Goal: Task Accomplishment & Management: Manage account settings

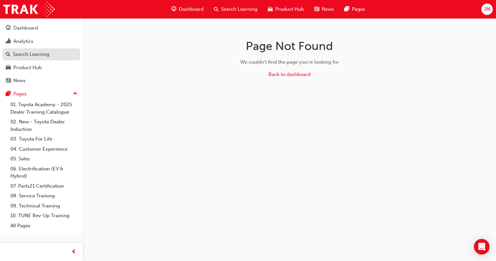
click at [23, 54] on div "Search Learning" at bounding box center [31, 54] width 36 height 7
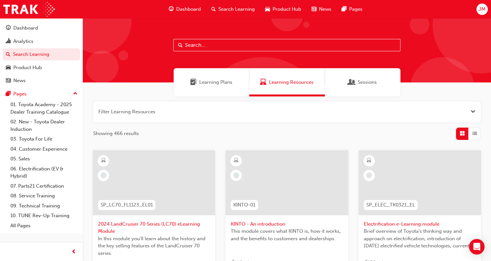
click at [192, 48] on input "text" at bounding box center [286, 45] width 227 height 12
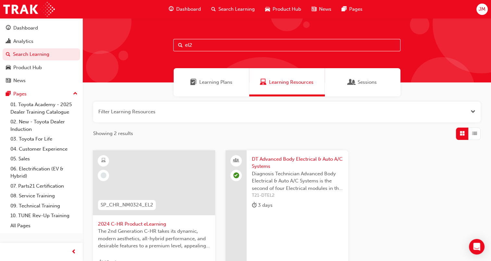
type input "el2"
click at [276, 158] on span "DT Advanced Body Electrical & Auto A/C Systems" at bounding box center [297, 162] width 91 height 15
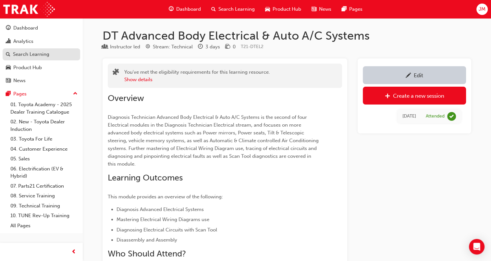
click at [35, 56] on div "Search Learning" at bounding box center [31, 54] width 36 height 7
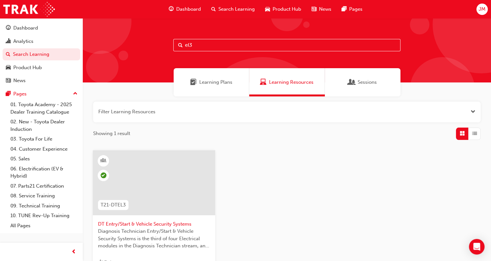
type input "el3"
click at [129, 221] on span "DT Entry/Start & Vehicle Security Systems" at bounding box center [154, 223] width 112 height 7
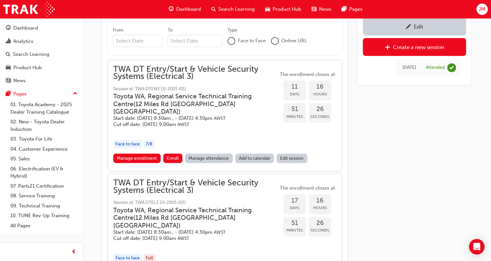
scroll to position [327, 0]
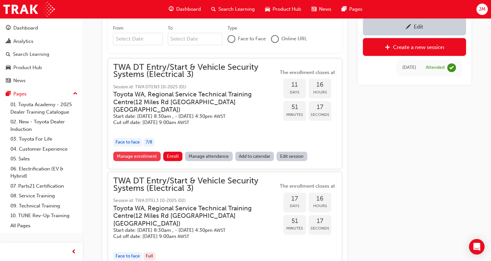
click at [149, 152] on link "Manage enrollment" at bounding box center [136, 156] width 47 height 9
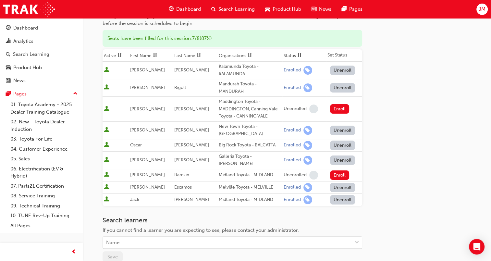
scroll to position [74, 0]
click at [32, 53] on div "Search Learning" at bounding box center [31, 54] width 36 height 7
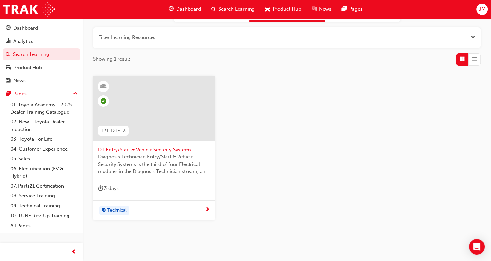
click at [143, 150] on span "DT Entry/Start & Vehicle Security Systems" at bounding box center [154, 149] width 112 height 7
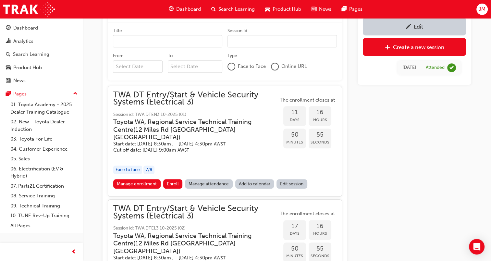
scroll to position [384, 0]
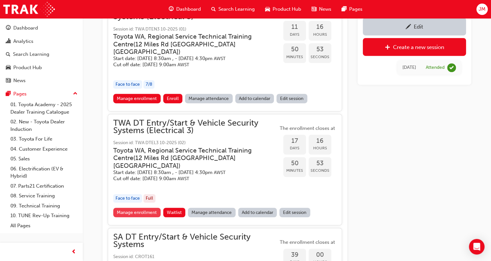
click at [149, 208] on link "Manage enrollment" at bounding box center [136, 212] width 47 height 9
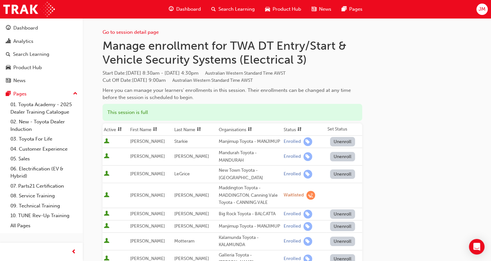
click at [356, 161] on div "Unenroll" at bounding box center [345, 156] width 31 height 9
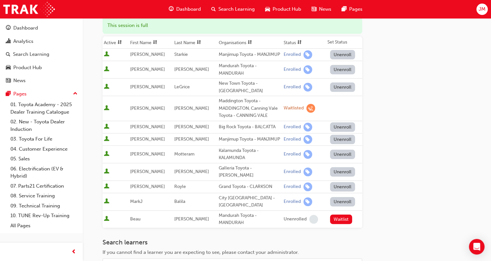
scroll to position [80, 0]
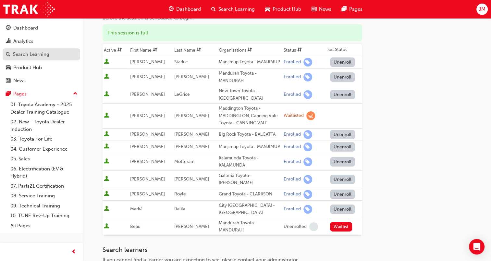
click at [27, 58] on div "Search Learning" at bounding box center [31, 54] width 36 height 7
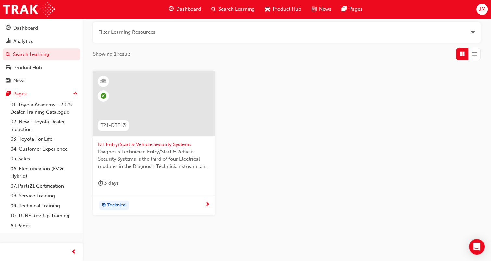
click at [125, 145] on span "DT Entry/Start & Vehicle Security Systems" at bounding box center [154, 144] width 112 height 7
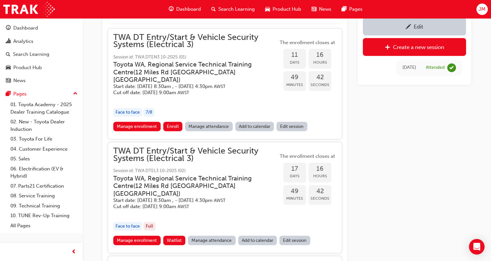
scroll to position [384, 0]
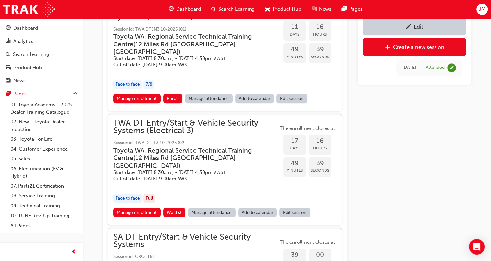
click at [206, 208] on link "Manage attendance" at bounding box center [212, 212] width 48 height 9
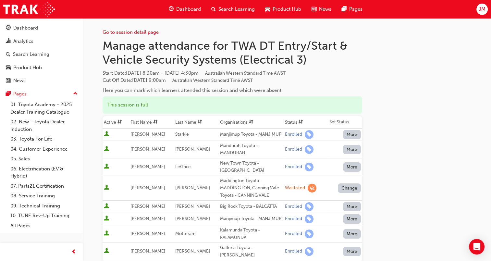
click at [346, 193] on button "Change" at bounding box center [349, 187] width 23 height 9
click at [345, 208] on div "Enrolled" at bounding box center [341, 208] width 19 height 7
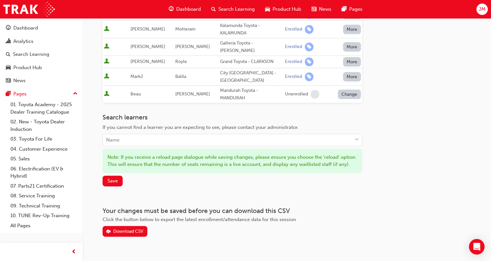
scroll to position [223, 0]
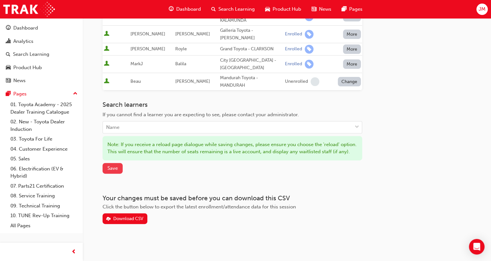
click at [116, 168] on span "Save" at bounding box center [112, 168] width 10 height 6
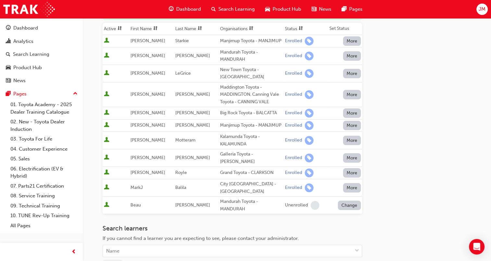
scroll to position [93, 0]
click at [26, 56] on div "Search Learning" at bounding box center [31, 54] width 36 height 7
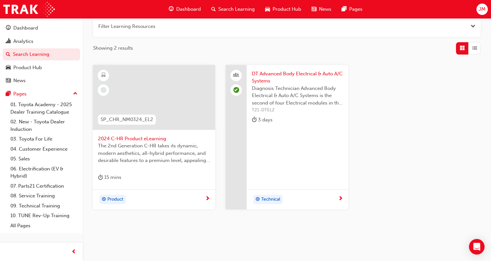
scroll to position [86, 0]
type input "el2"
click at [283, 73] on span "DT Advanced Body Electrical & Auto A/C Systems" at bounding box center [297, 77] width 91 height 15
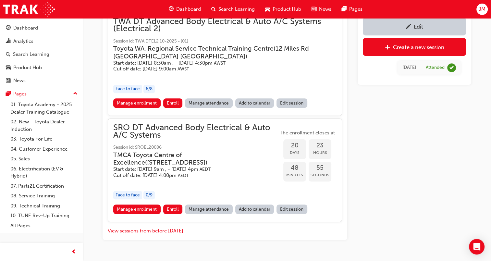
scroll to position [388, 0]
click at [134, 102] on link "Manage enrollment" at bounding box center [136, 103] width 47 height 9
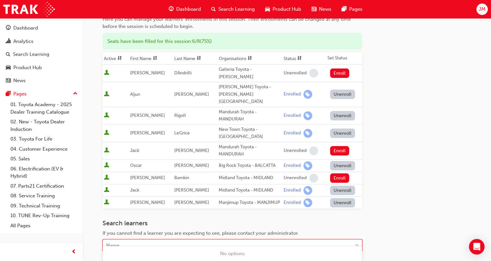
scroll to position [74, 0]
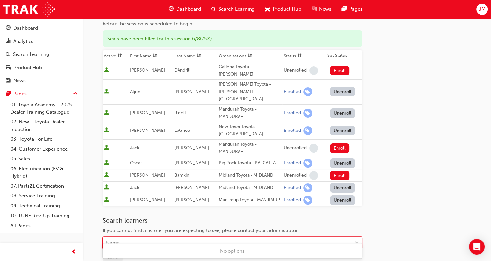
click at [129, 237] on div "Name" at bounding box center [227, 242] width 249 height 11
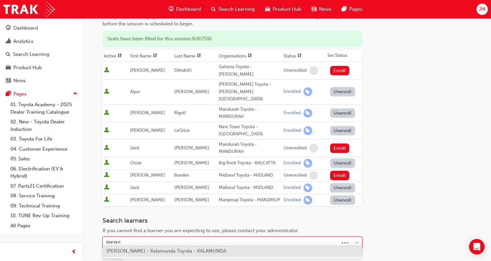
type input "mottera"
click at [239, 254] on div "[PERSON_NAME] - Kalamunda Toyota - KALAMUNDA" at bounding box center [233, 251] width 260 height 13
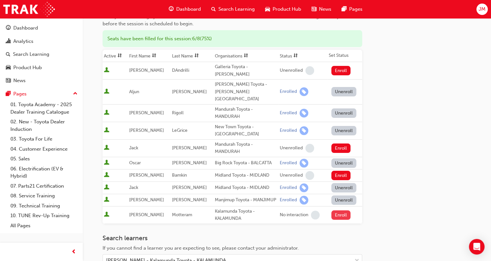
click at [337, 210] on button "Enroll" at bounding box center [340, 214] width 19 height 9
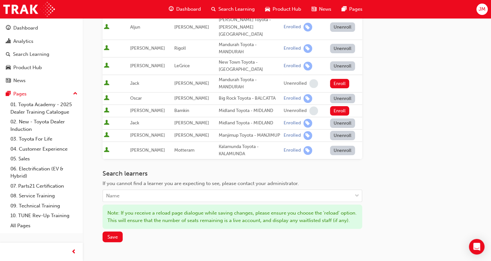
scroll to position [146, 0]
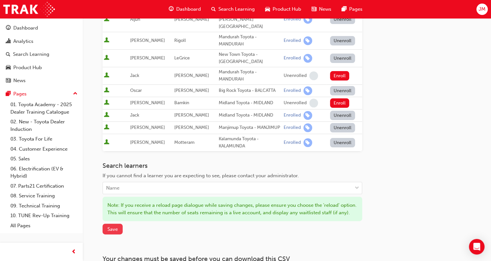
click at [112, 226] on span "Save" at bounding box center [112, 229] width 10 height 6
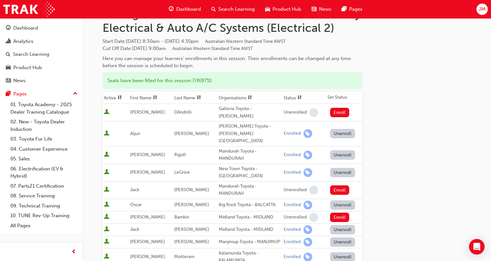
scroll to position [0, 0]
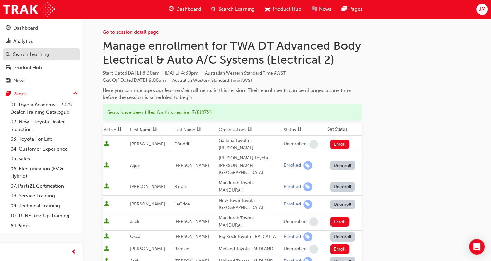
click at [19, 55] on div "Search Learning" at bounding box center [31, 54] width 36 height 7
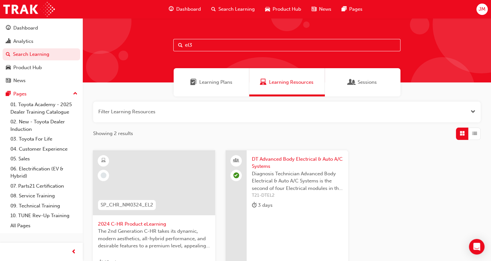
type input "el3"
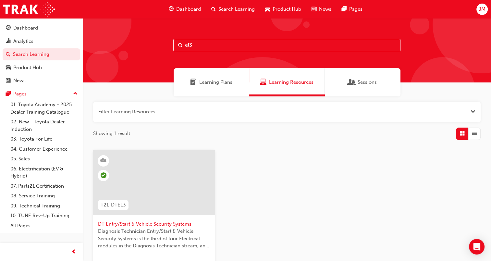
scroll to position [8, 0]
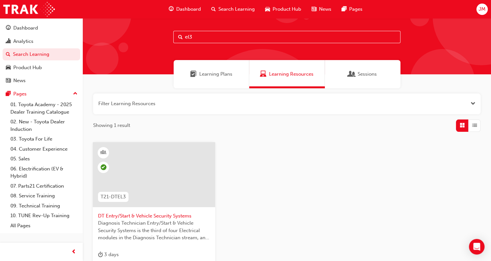
click at [179, 215] on span "DT Entry/Start & Vehicle Security Systems" at bounding box center [154, 215] width 112 height 7
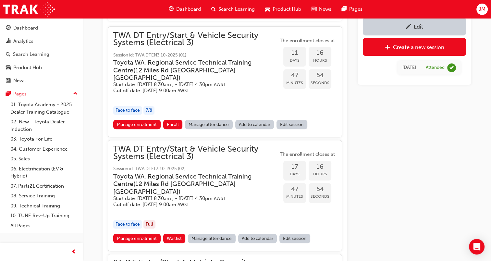
scroll to position [384, 0]
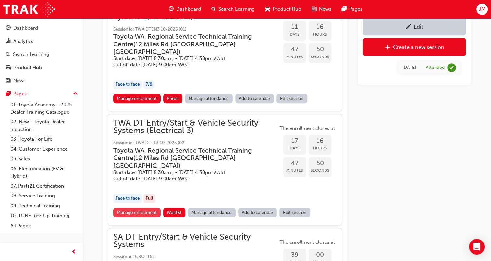
click at [148, 208] on link "Manage enrollment" at bounding box center [136, 212] width 47 height 9
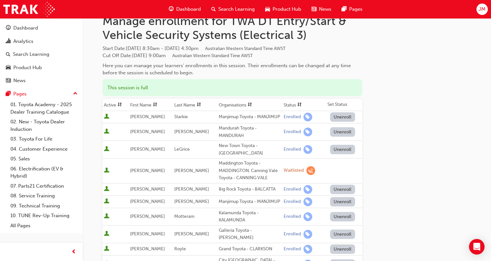
scroll to position [23, 0]
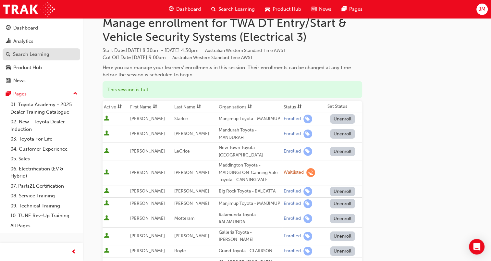
click at [35, 56] on div "Search Learning" at bounding box center [31, 54] width 36 height 7
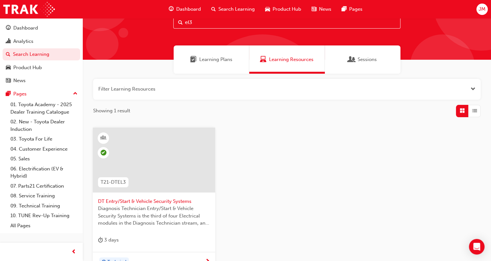
click at [177, 202] on span "DT Entry/Start & Vehicle Security Systems" at bounding box center [154, 201] width 112 height 7
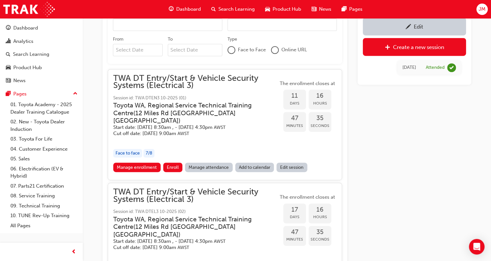
scroll to position [384, 0]
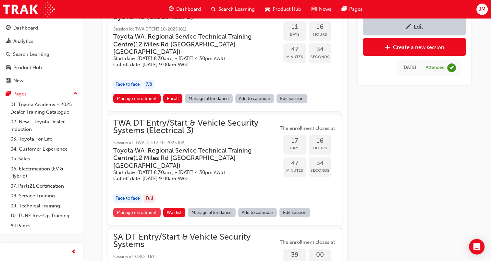
click at [151, 208] on link "Manage enrollment" at bounding box center [136, 212] width 47 height 9
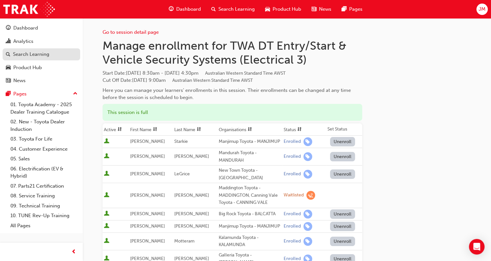
click at [26, 53] on div "Search Learning" at bounding box center [31, 54] width 36 height 7
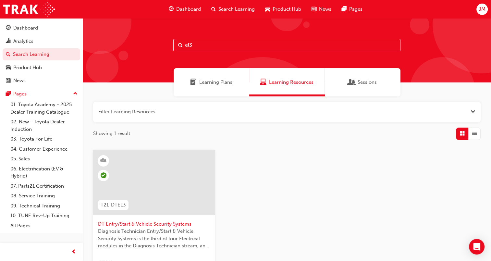
click at [163, 225] on span "DT Entry/Start & Vehicle Security Systems" at bounding box center [154, 223] width 112 height 7
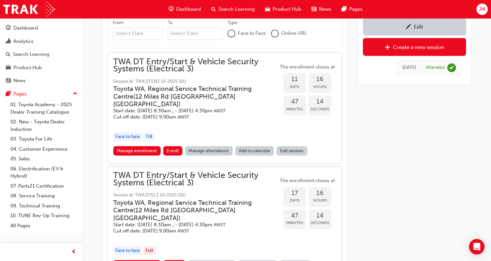
scroll to position [350, 0]
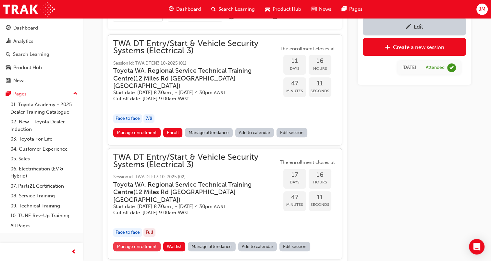
click at [135, 242] on link "Manage enrollment" at bounding box center [136, 246] width 47 height 9
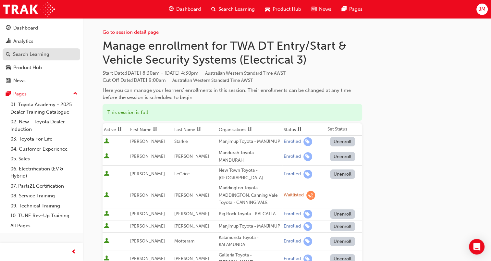
click at [35, 53] on div "Search Learning" at bounding box center [31, 54] width 36 height 7
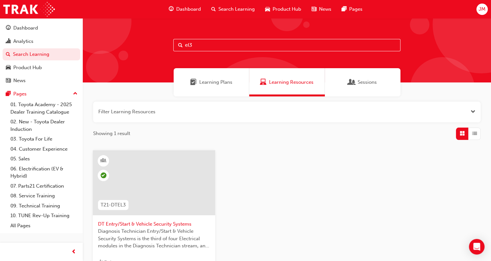
click at [161, 224] on span "DT Entry/Start & Vehicle Security Systems" at bounding box center [154, 223] width 112 height 7
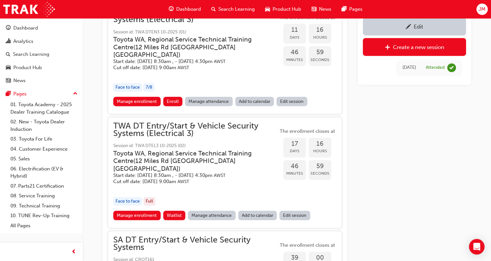
scroll to position [384, 0]
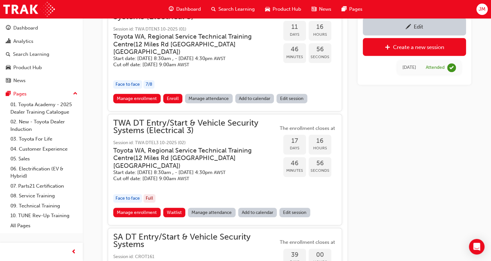
click at [207, 208] on link "Manage attendance" at bounding box center [212, 212] width 48 height 9
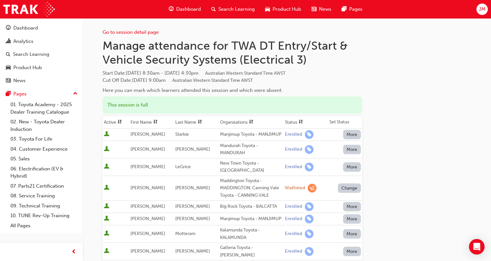
click at [349, 193] on button "Change" at bounding box center [349, 187] width 23 height 9
click at [343, 209] on div "Enrolled" at bounding box center [341, 208] width 19 height 7
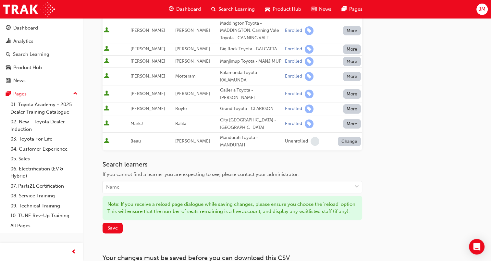
scroll to position [158, 0]
click at [109, 230] on span "Save" at bounding box center [112, 228] width 10 height 6
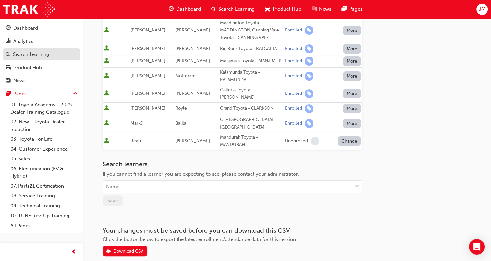
click at [29, 54] on div "Search Learning" at bounding box center [31, 54] width 36 height 7
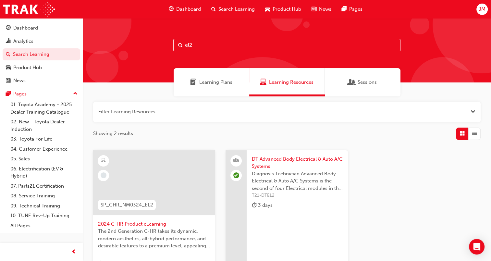
type input "el2"
click at [281, 155] on div "DT Advanced Body Electrical & Auto A/C Systems Diagnosis Technician Advanced Bo…" at bounding box center [297, 183] width 101 height 67
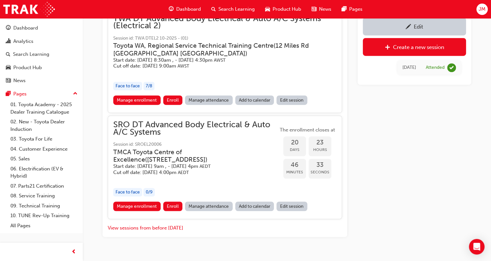
scroll to position [400, 0]
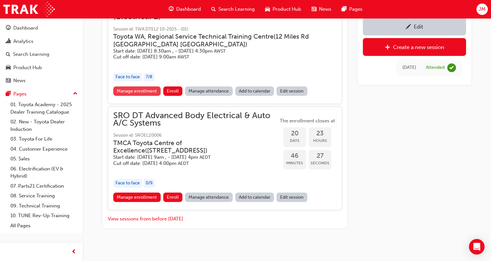
click at [141, 90] on link "Manage enrollment" at bounding box center [136, 90] width 47 height 9
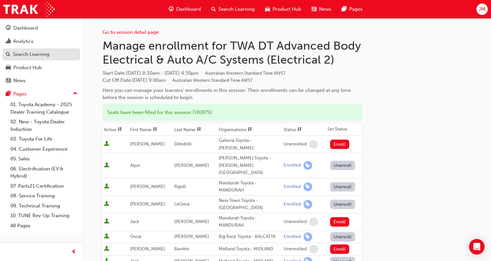
click at [39, 56] on div "Search Learning" at bounding box center [31, 54] width 36 height 7
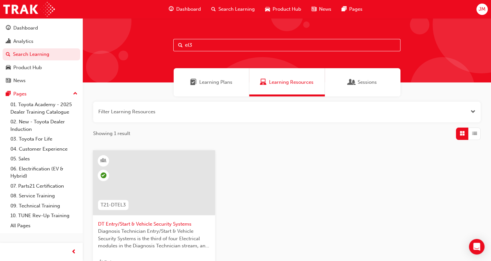
type input "el3"
click at [112, 225] on span "DT Entry/Start & Vehicle Security Systems" at bounding box center [154, 223] width 112 height 7
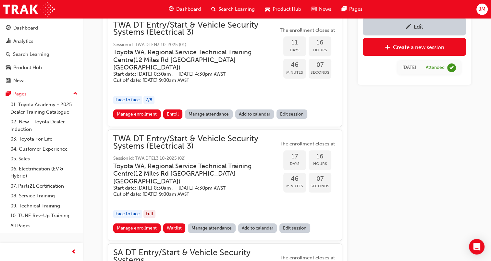
scroll to position [384, 0]
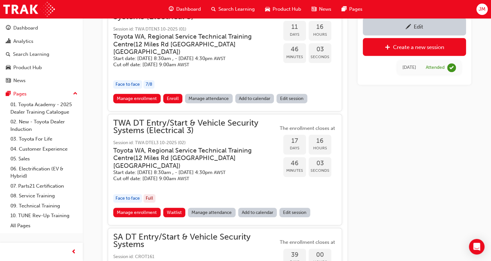
click at [204, 208] on link "Manage attendance" at bounding box center [212, 212] width 48 height 9
